Goal: Check status: Check status

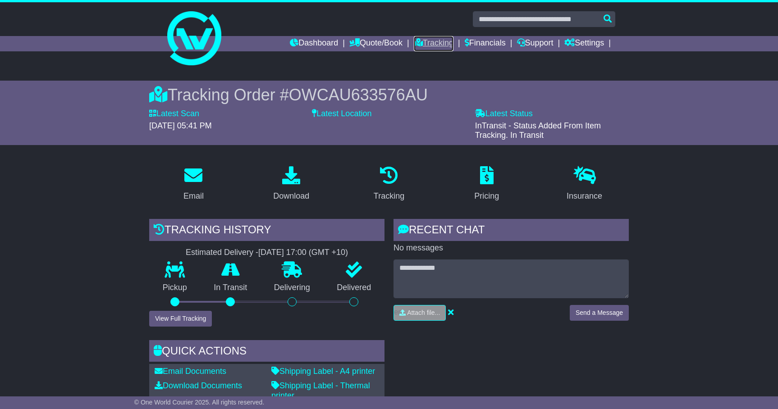
click at [432, 44] on link "Tracking" at bounding box center [434, 43] width 40 height 15
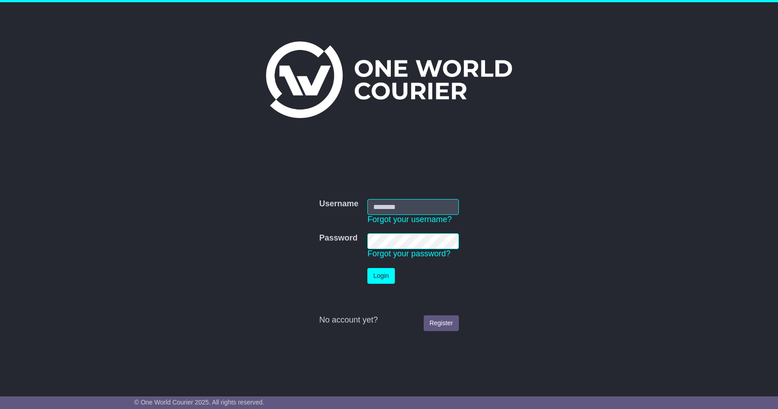
type input "**********"
click at [381, 272] on button "Login" at bounding box center [381, 276] width 27 height 16
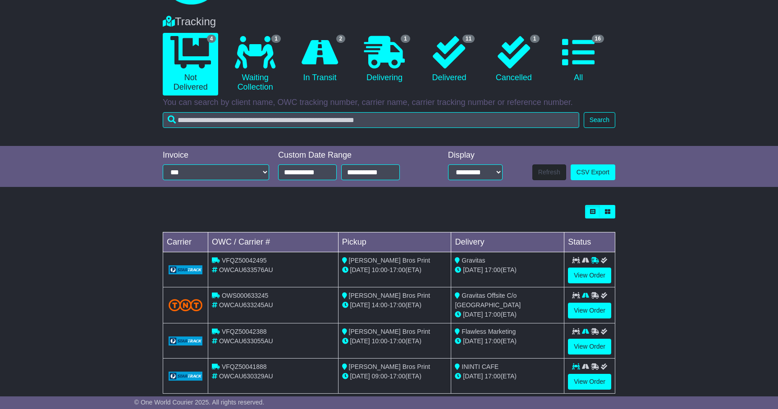
scroll to position [78, 0]
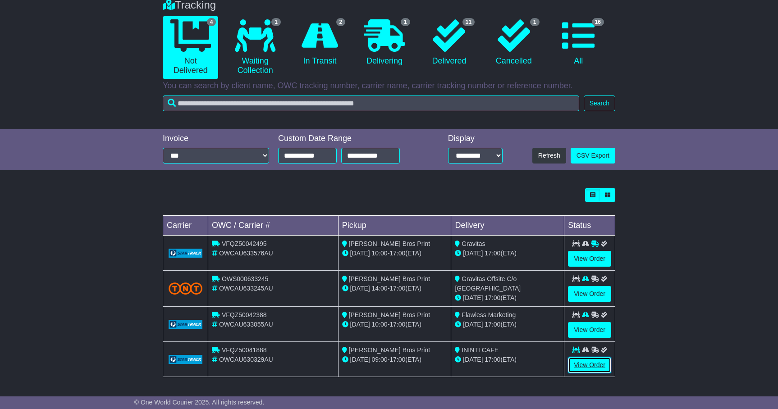
click at [587, 363] on link "View Order" at bounding box center [589, 366] width 43 height 16
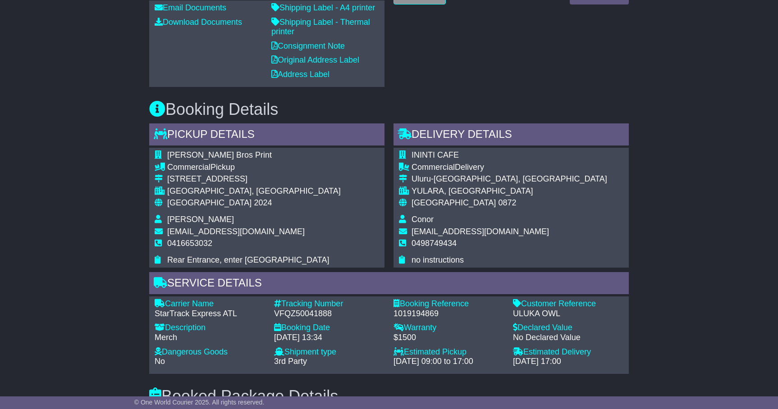
scroll to position [485, 0]
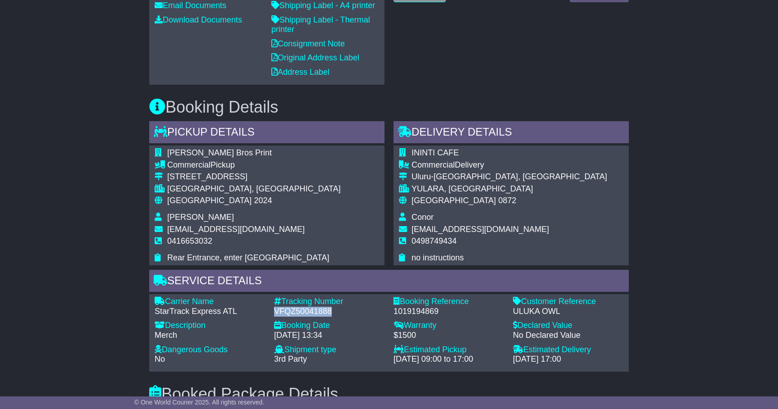
drag, startPoint x: 329, startPoint y: 313, endPoint x: 274, endPoint y: 310, distance: 55.1
click at [274, 310] on div "VFQZ50041888" at bounding box center [329, 312] width 110 height 10
copy div "VFQZ50041888"
